Goal: Transaction & Acquisition: Purchase product/service

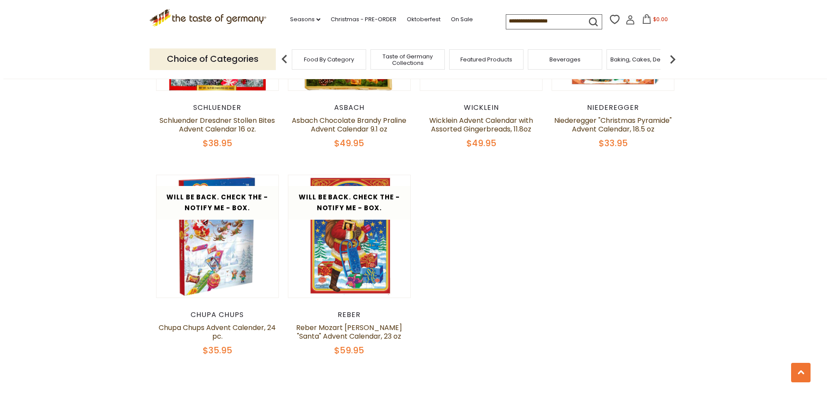
scroll to position [1514, 0]
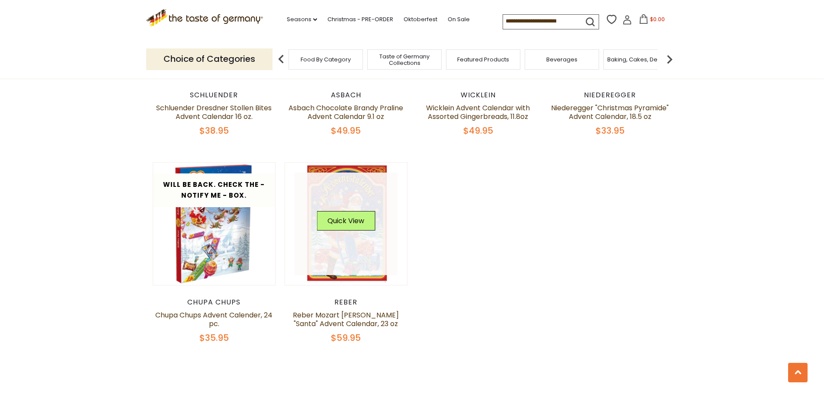
click at [346, 223] on div "Quick View" at bounding box center [346, 224] width 58 height 26
click at [349, 214] on button "Quick View" at bounding box center [346, 220] width 58 height 19
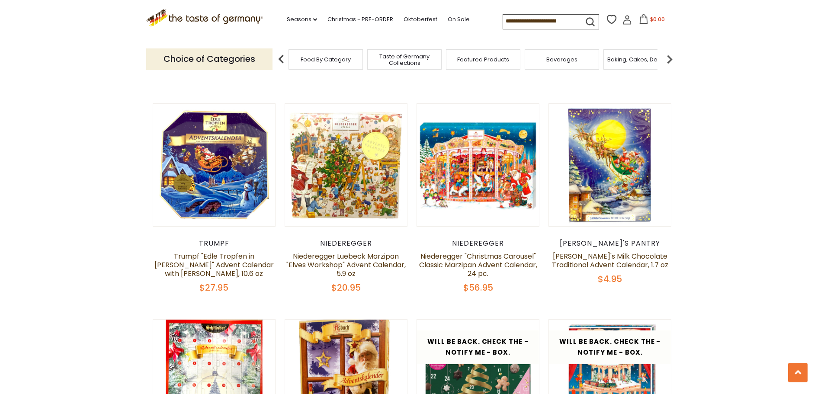
scroll to position [1168, 0]
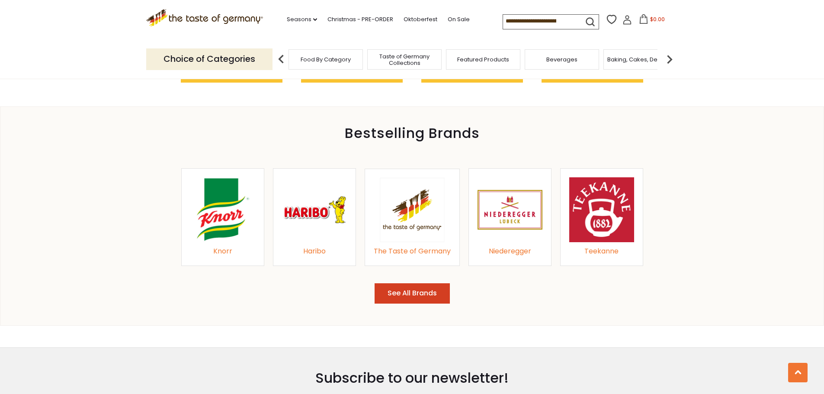
scroll to position [908, 0]
